Goal: Task Accomplishment & Management: Manage account settings

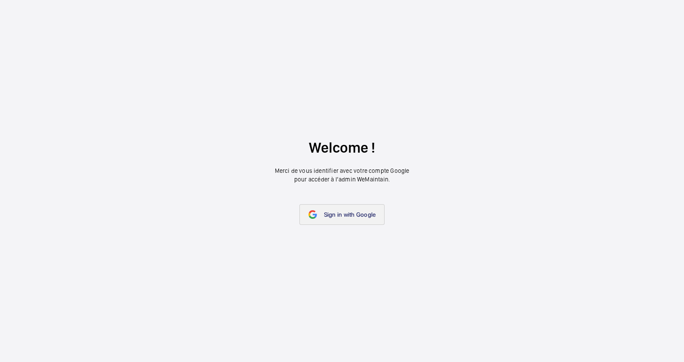
click at [351, 216] on span "Sign in with Google" at bounding box center [350, 214] width 52 height 7
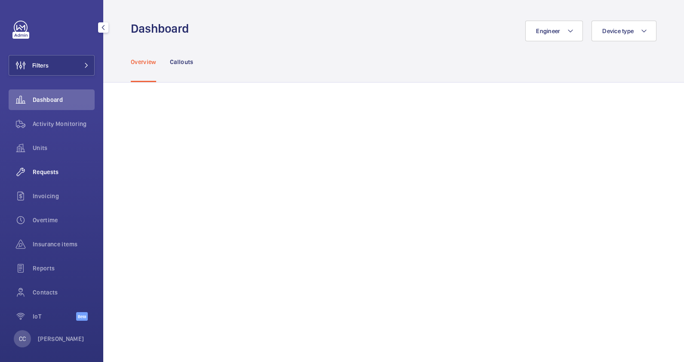
click at [50, 172] on span "Requests" at bounding box center [64, 172] width 62 height 9
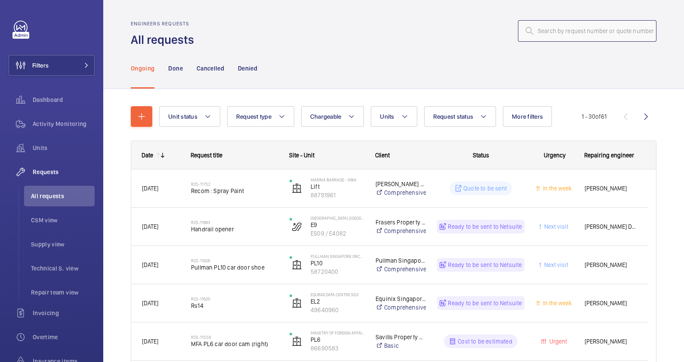
click at [557, 25] on input "text" at bounding box center [587, 31] width 138 height 22
paste input "R25-11752"
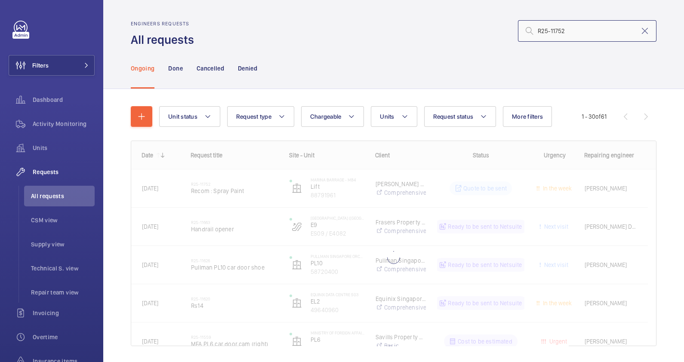
type input "R25-11752"
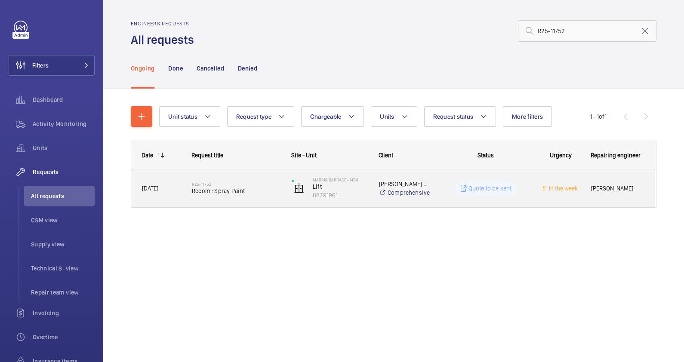
click at [257, 196] on div "R25-11752 Recom : Spray Paint" at bounding box center [236, 188] width 89 height 25
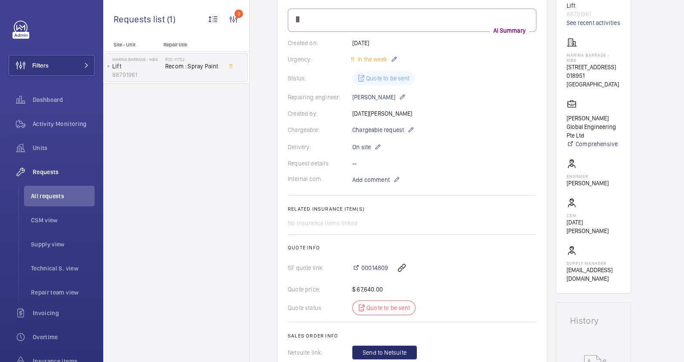
scroll to position [161, 0]
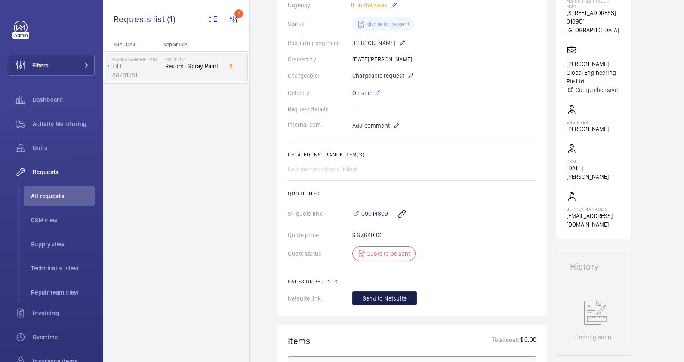
click at [396, 301] on span "Send to Netsuite" at bounding box center [385, 298] width 44 height 9
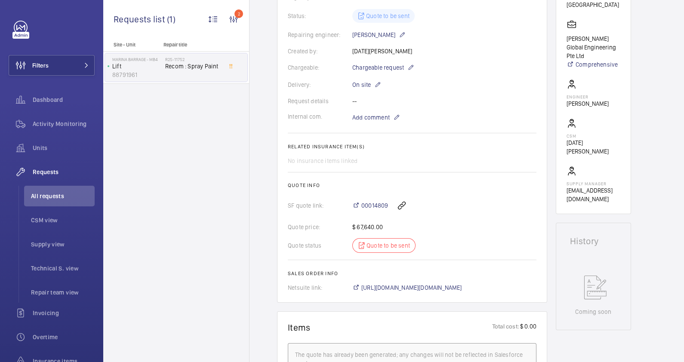
scroll to position [195, 0]
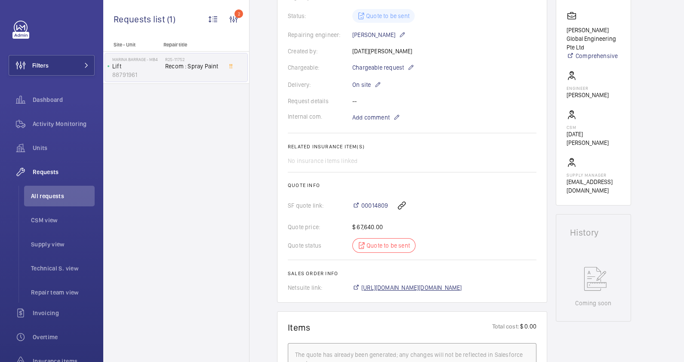
click at [396, 287] on span "[URL][DOMAIN_NAME][DOMAIN_NAME]" at bounding box center [411, 287] width 101 height 9
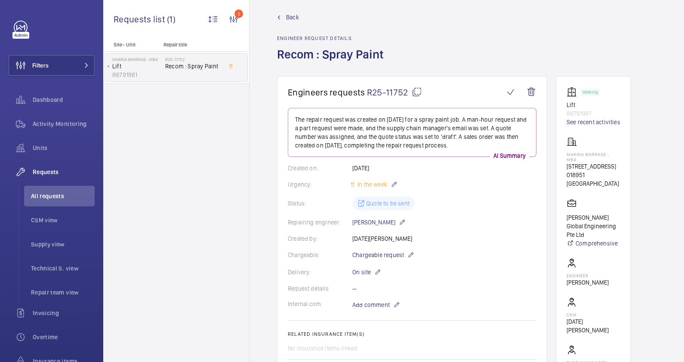
scroll to position [0, 0]
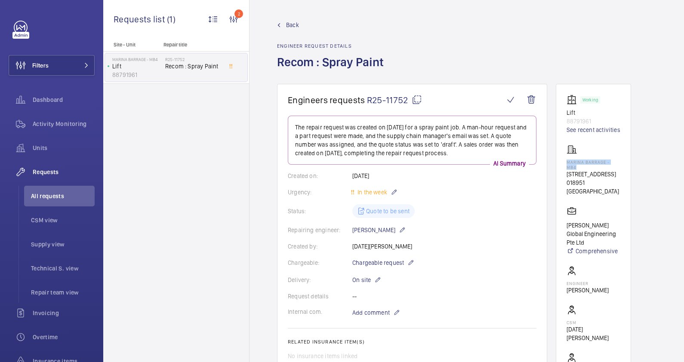
drag, startPoint x: 623, startPoint y: 160, endPoint x: 566, endPoint y: 163, distance: 57.3
click at [566, 163] on wm-front-card "Working Lift 88791961 See recent activities [PERSON_NAME] - MB4 [STREET_ADDRESS…" at bounding box center [593, 242] width 75 height 317
drag, startPoint x: 566, startPoint y: 163, endPoint x: 572, endPoint y: 161, distance: 6.7
copy p "Marina Barrage - MB4"
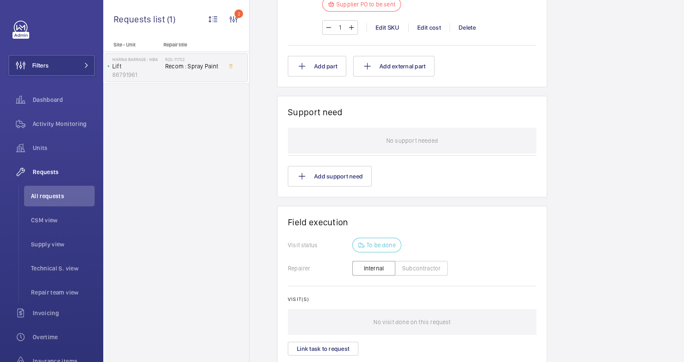
scroll to position [756, 0]
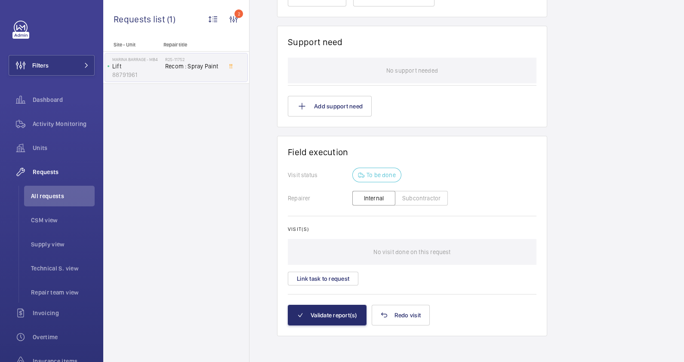
click at [419, 199] on button "Subcontractor" at bounding box center [421, 198] width 53 height 15
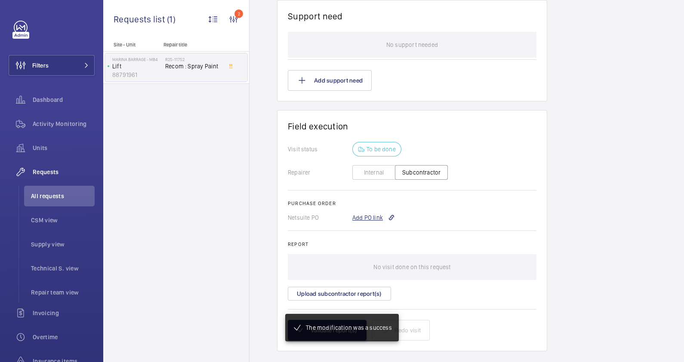
click at [376, 217] on div "Add PO link" at bounding box center [373, 217] width 43 height 9
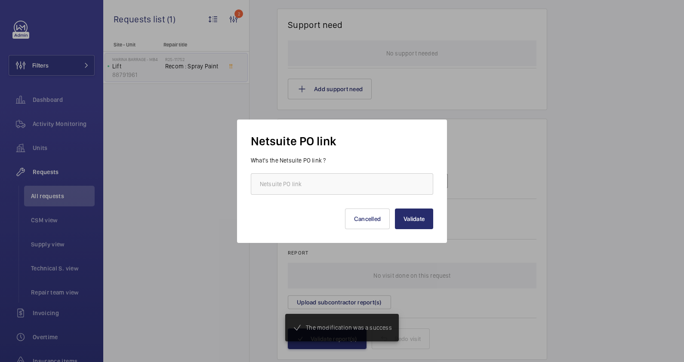
scroll to position [782, 0]
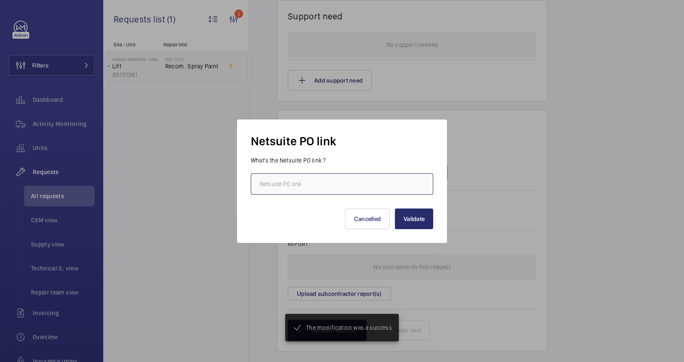
click at [330, 184] on input "text" at bounding box center [342, 184] width 182 height 22
paste input "[URL][DOMAIN_NAME][DOMAIN_NAME]"
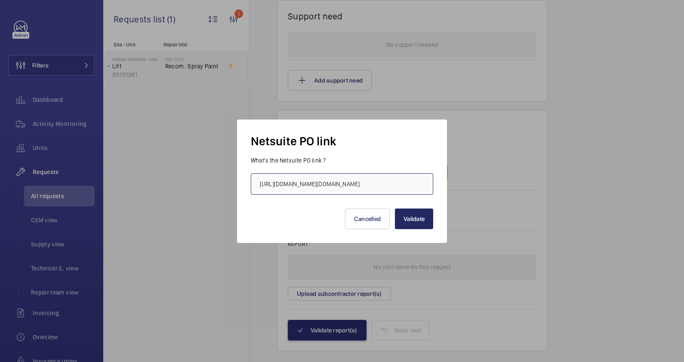
type input "[URL][DOMAIN_NAME][DOMAIN_NAME]"
click at [405, 220] on button "Validate" at bounding box center [414, 219] width 38 height 21
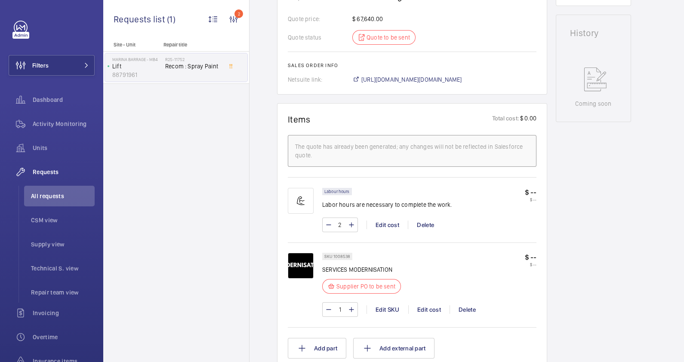
scroll to position [315, 0]
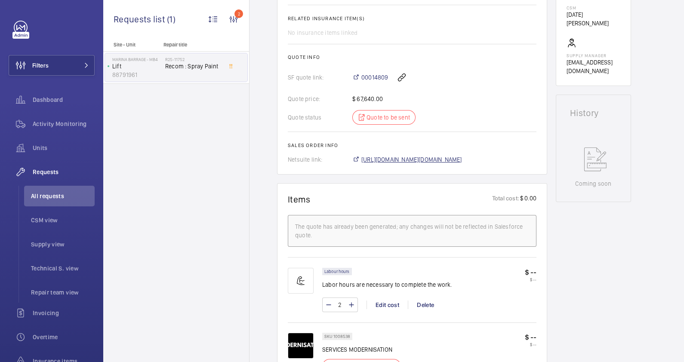
click at [451, 160] on span "[URL][DOMAIN_NAME][DOMAIN_NAME]" at bounding box center [411, 159] width 101 height 9
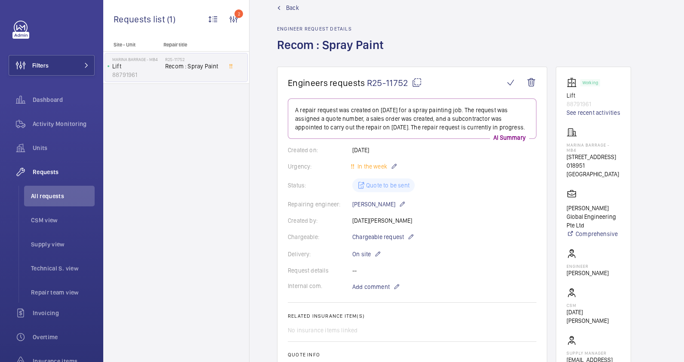
scroll to position [0, 0]
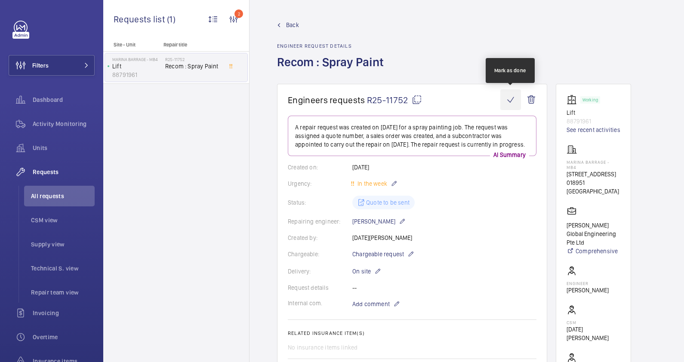
click at [510, 101] on wm-front-icon-button at bounding box center [510, 99] width 21 height 21
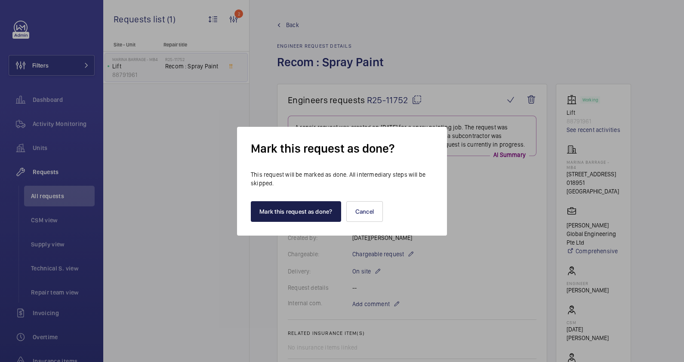
click at [292, 213] on button "Mark this request as done?" at bounding box center [296, 211] width 90 height 21
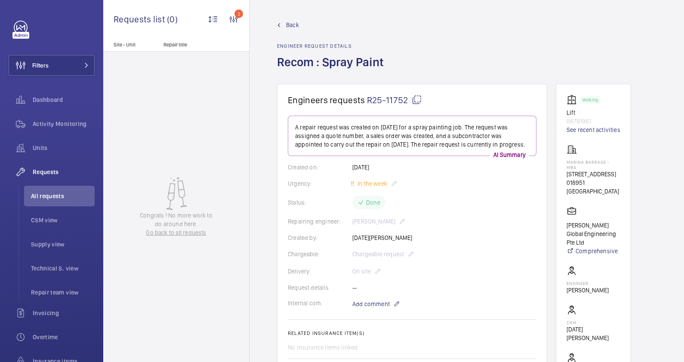
click at [293, 25] on span "Back" at bounding box center [292, 25] width 13 height 9
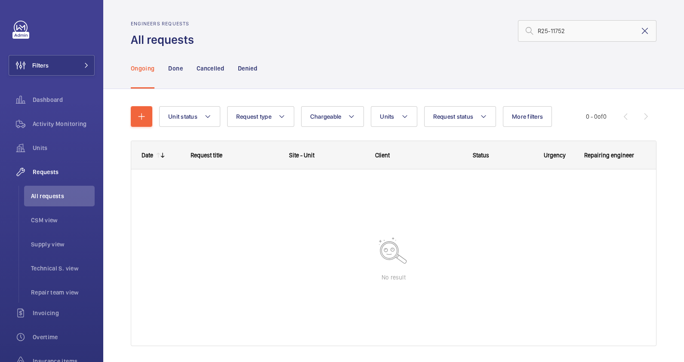
click at [640, 28] on mat-icon at bounding box center [645, 31] width 10 height 10
